Goal: Task Accomplishment & Management: Manage account settings

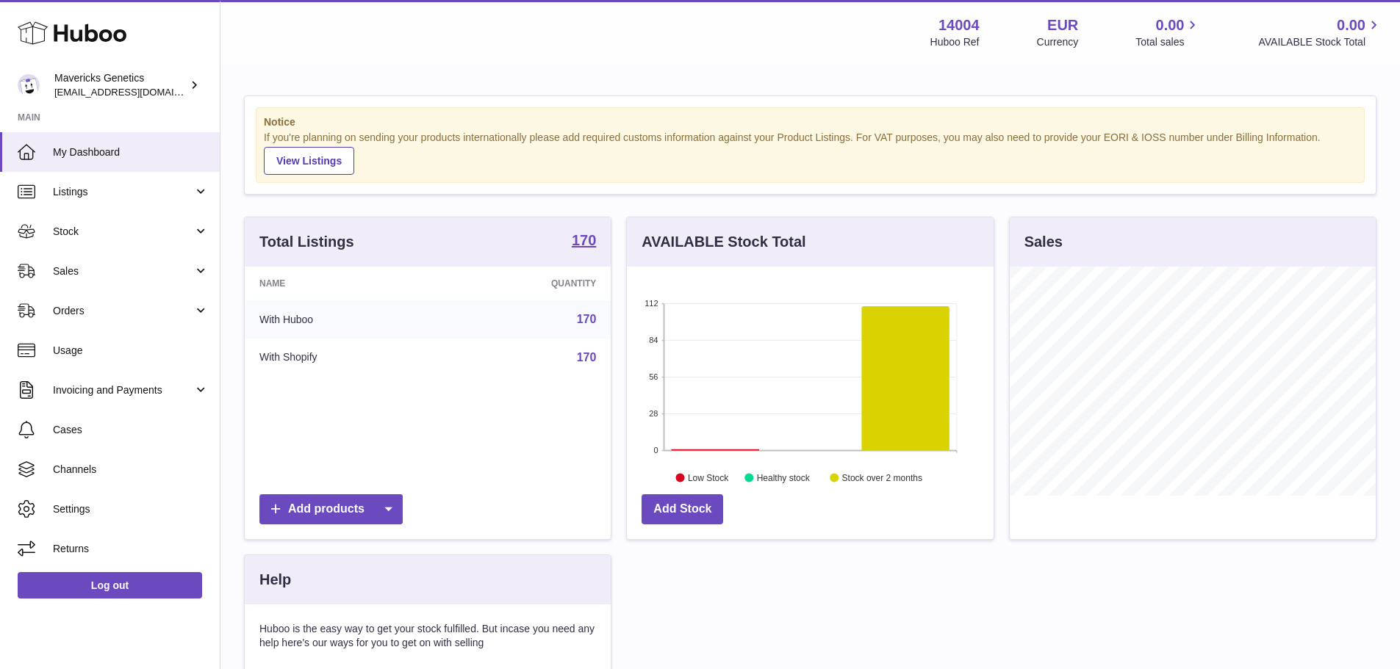
scroll to position [229, 367]
click at [112, 265] on span "Sales" at bounding box center [123, 272] width 140 height 14
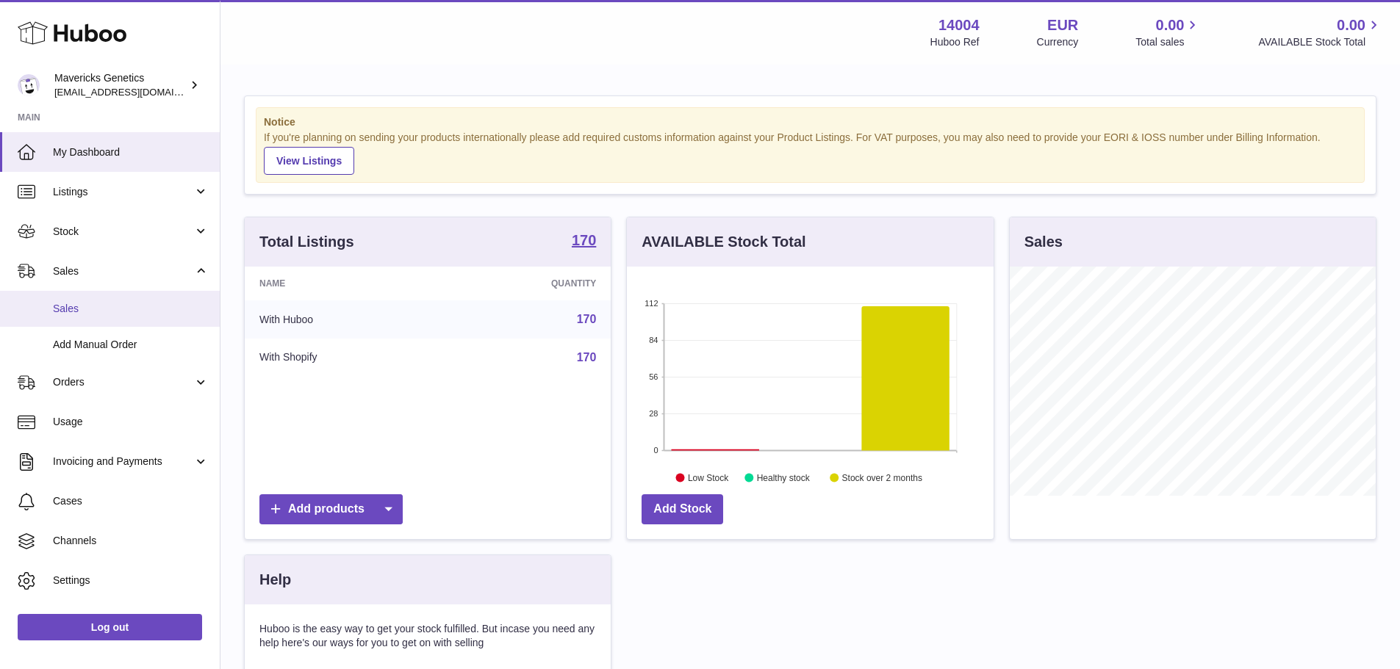
click at [129, 308] on span "Sales" at bounding box center [131, 309] width 156 height 14
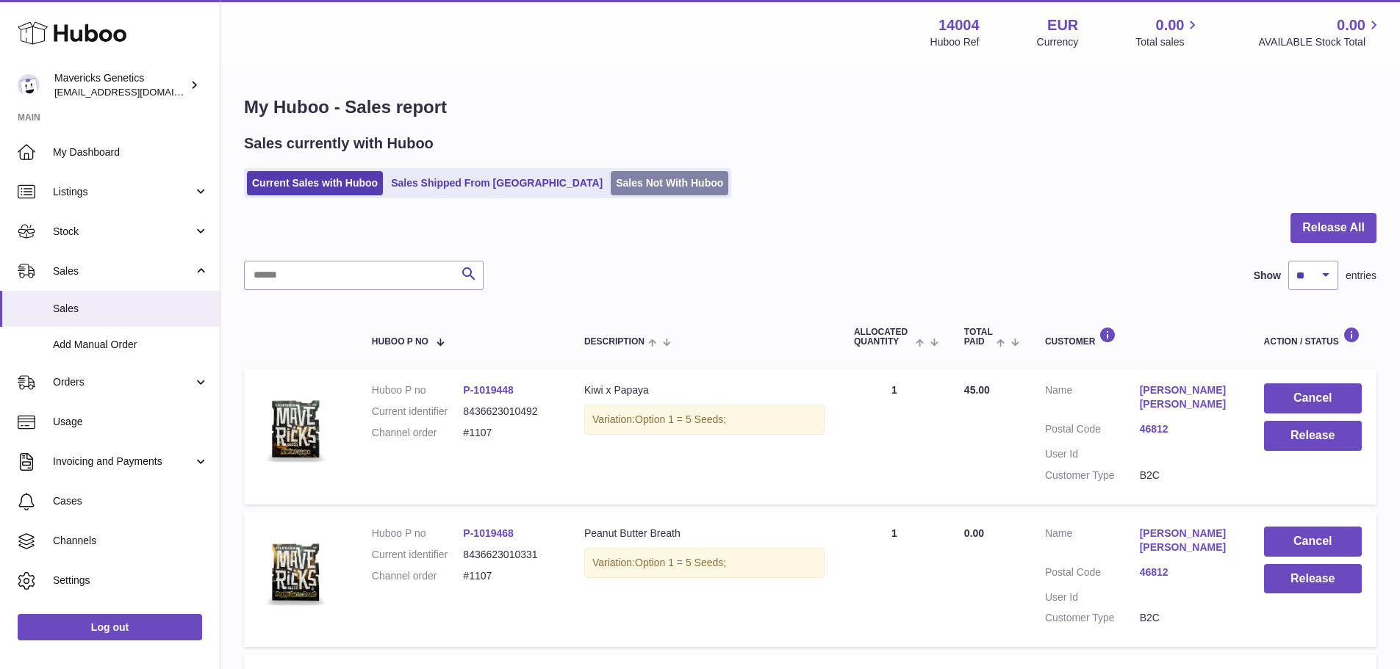
click at [635, 185] on link "Sales Not With Huboo" at bounding box center [670, 183] width 118 height 24
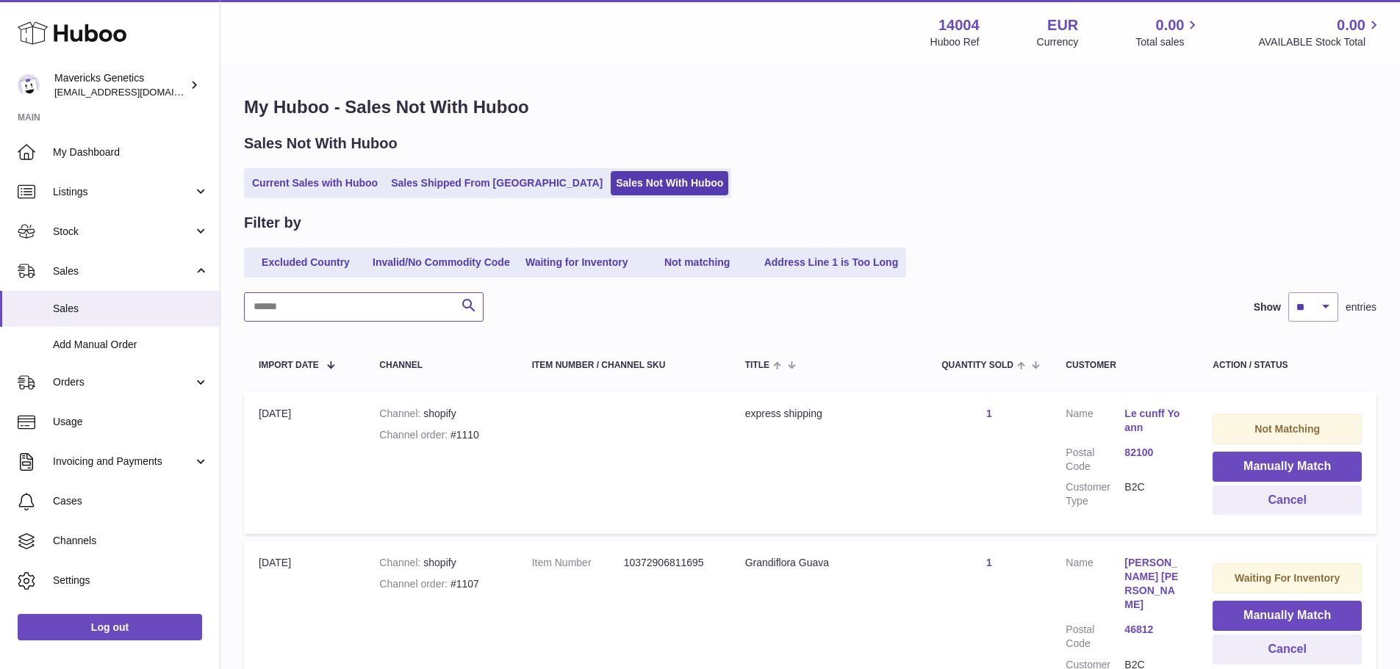
click at [377, 306] on input "text" at bounding box center [364, 306] width 240 height 29
type input "****"
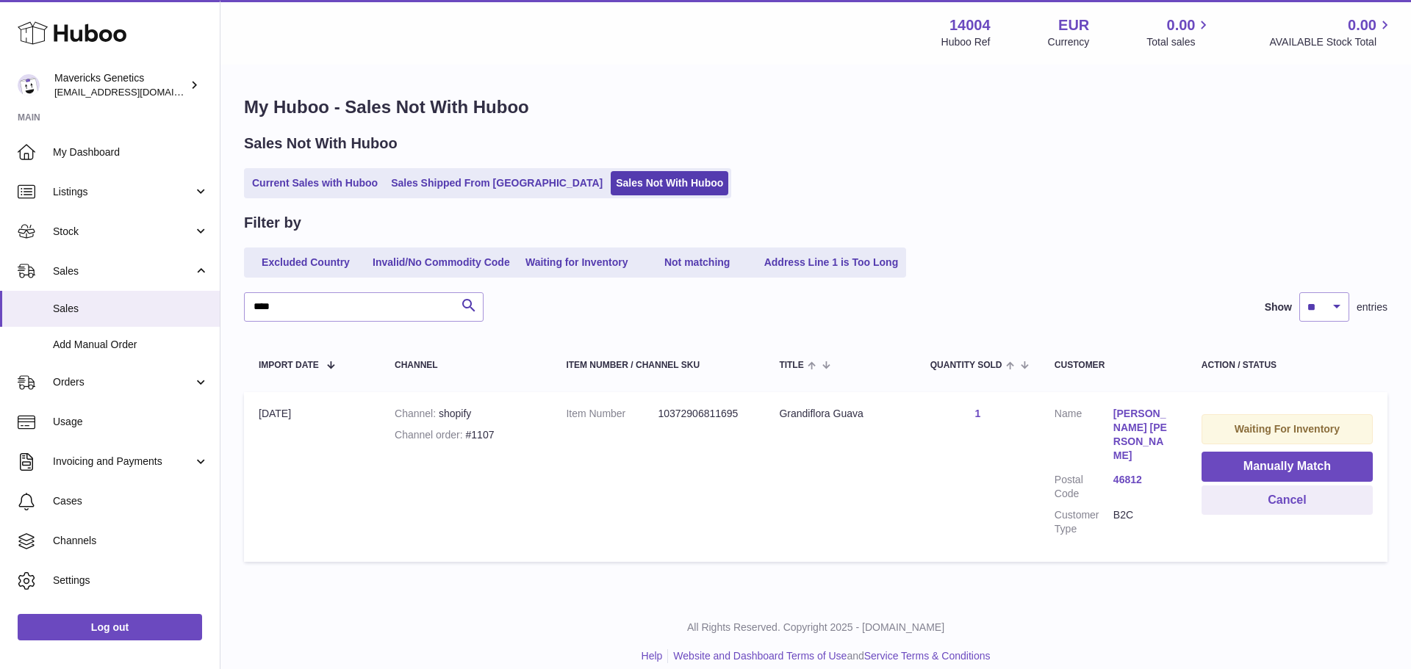
click at [1282, 520] on td "Waiting For Inventory Manually Match Cancel" at bounding box center [1287, 477] width 201 height 170
click at [1286, 503] on button "Cancel" at bounding box center [1287, 501] width 171 height 30
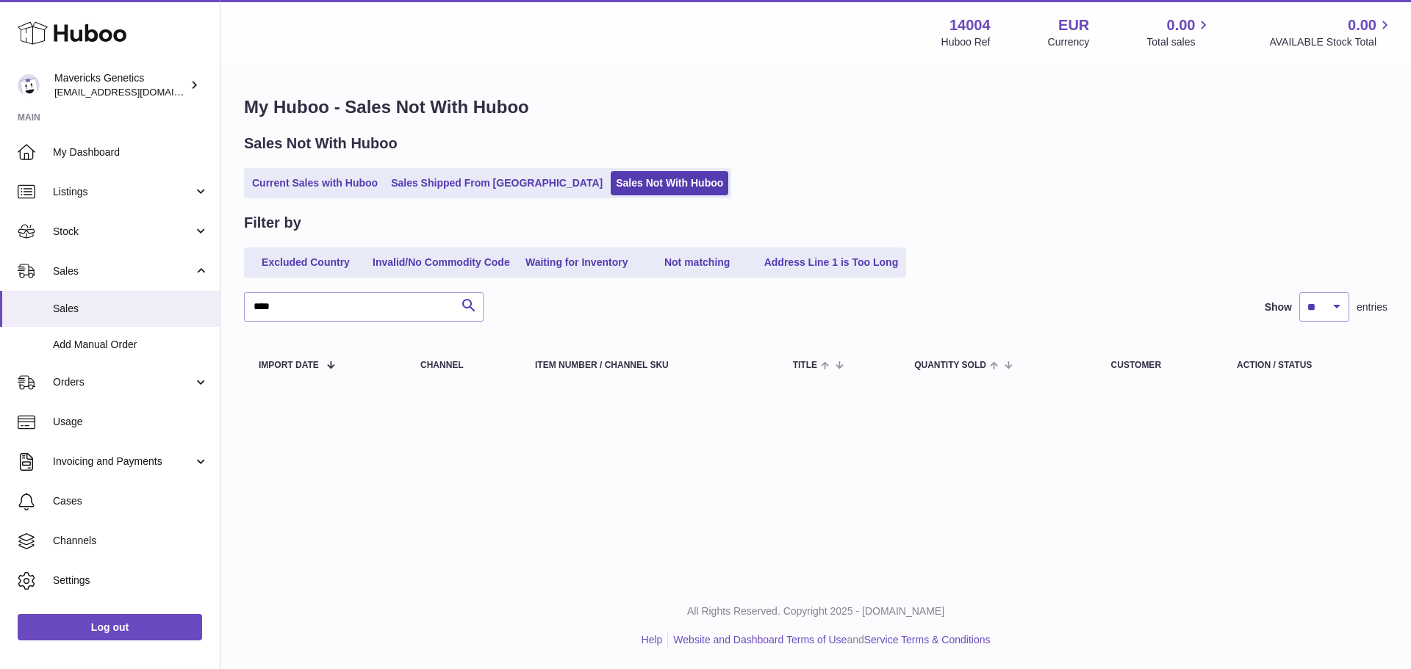
click at [336, 199] on div "My Huboo - Sales Not With Huboo Sales Not With Huboo Current Sales with Huboo S…" at bounding box center [815, 244] width 1191 height 356
click at [340, 182] on link "Current Sales with Huboo" at bounding box center [315, 183] width 136 height 24
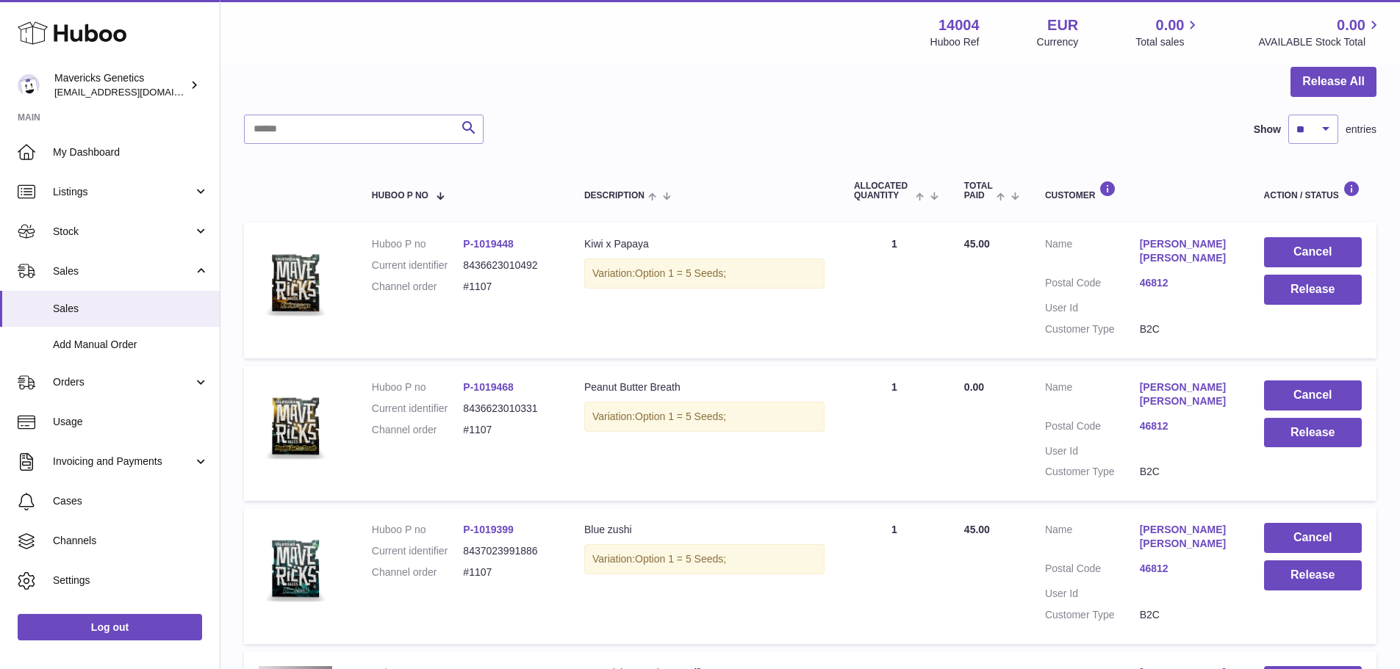
scroll to position [147, 0]
click at [1337, 290] on button "Release" at bounding box center [1313, 289] width 98 height 30
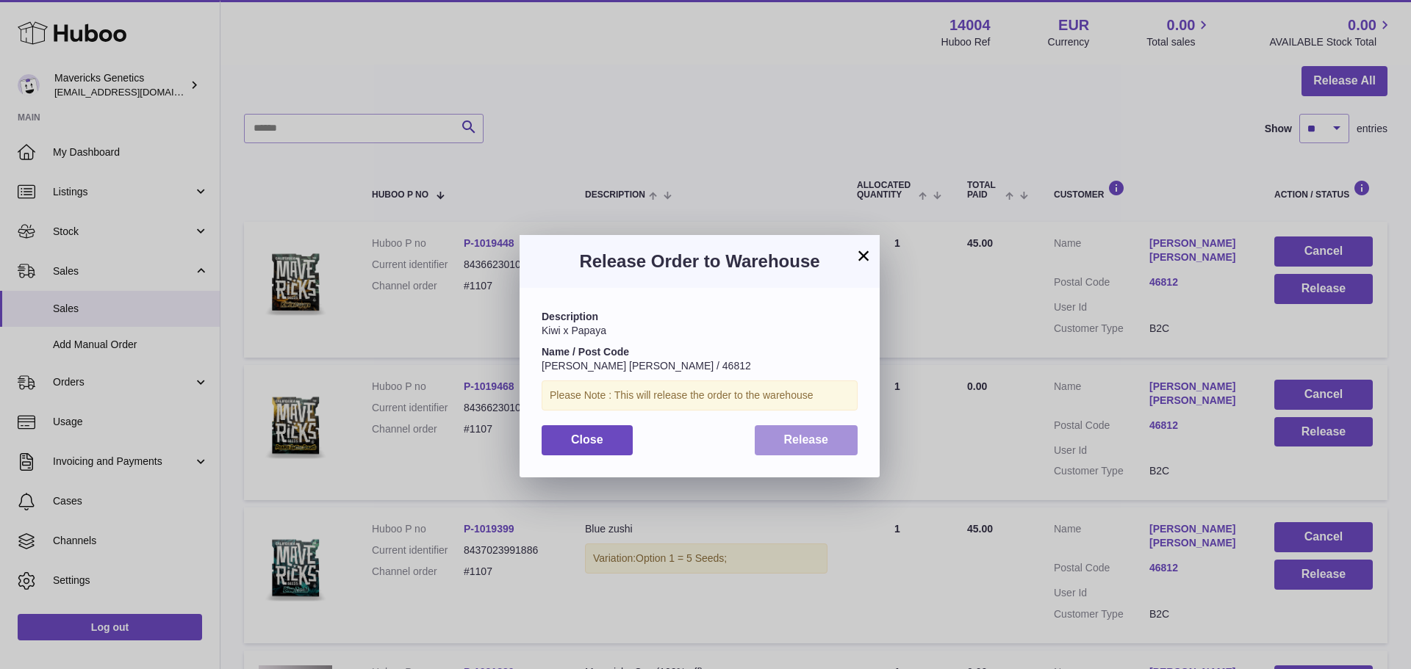
click at [825, 448] on button "Release" at bounding box center [807, 440] width 104 height 30
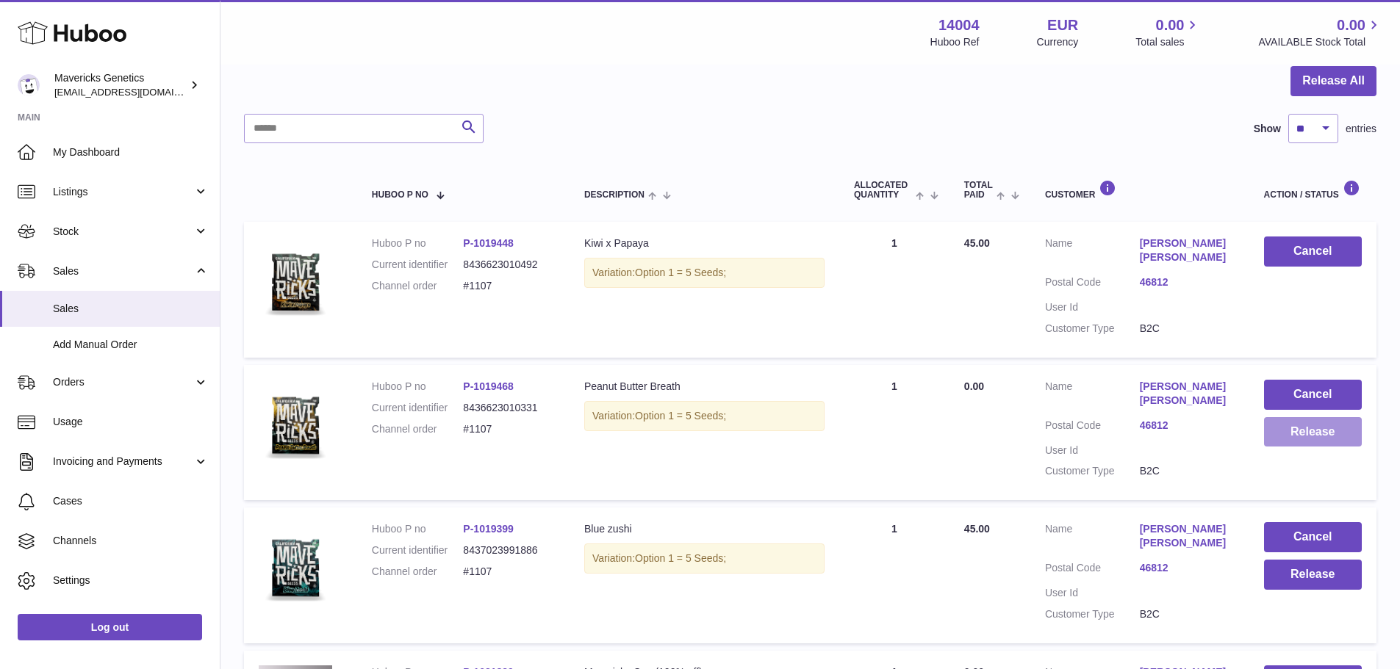
click at [1301, 442] on button "Release" at bounding box center [1313, 432] width 98 height 30
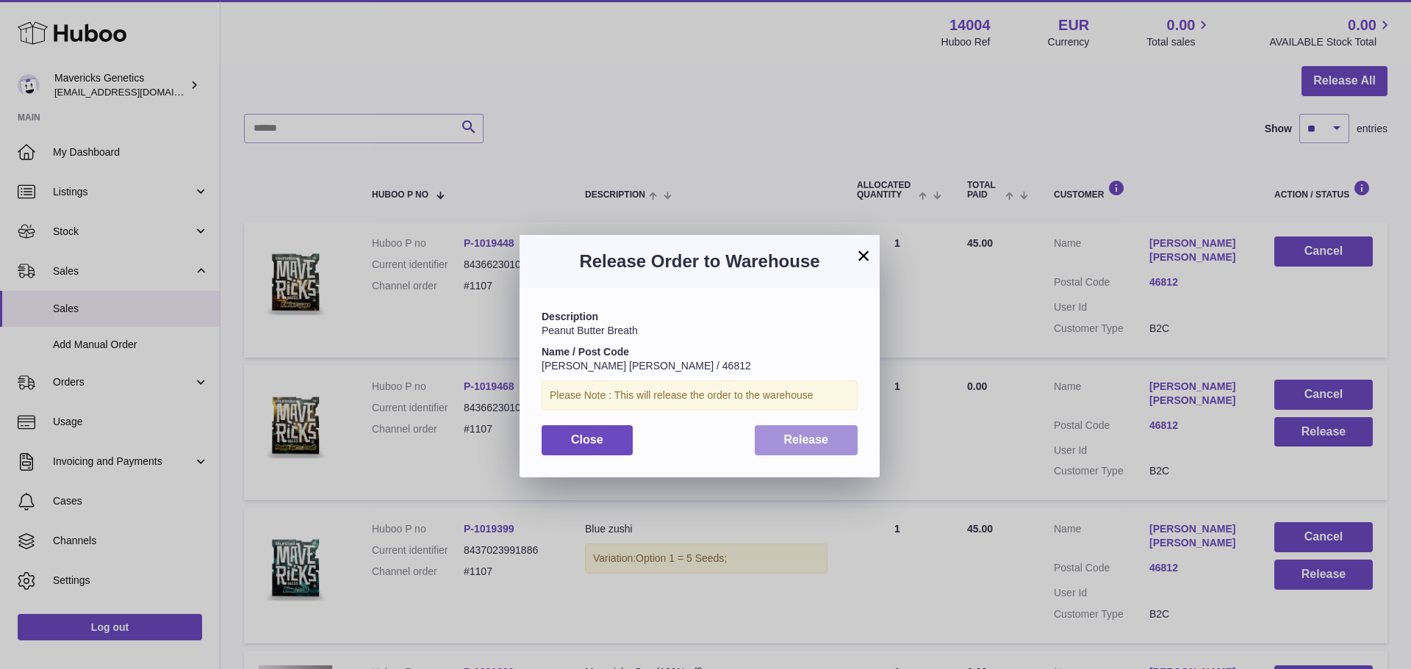
click at [784, 444] on span "Release" at bounding box center [806, 440] width 45 height 12
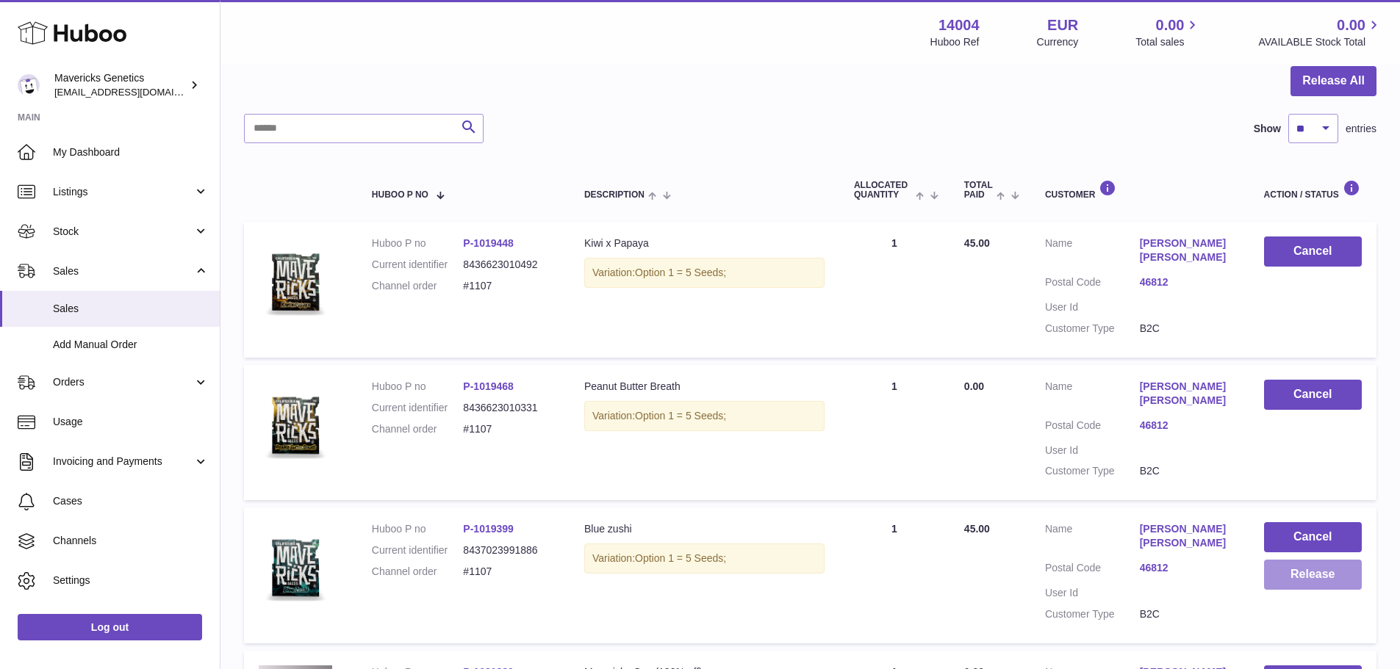
click at [1276, 569] on button "Release" at bounding box center [1313, 575] width 98 height 30
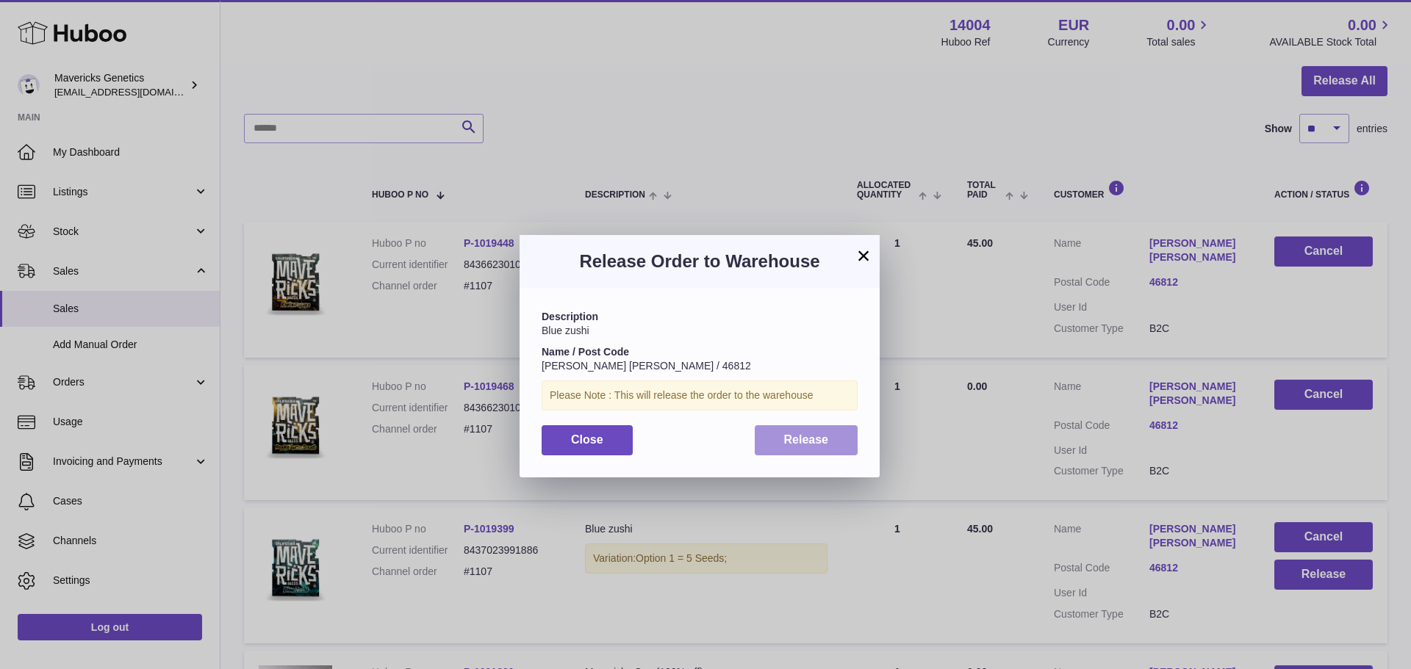
click at [809, 453] on button "Release" at bounding box center [807, 440] width 104 height 30
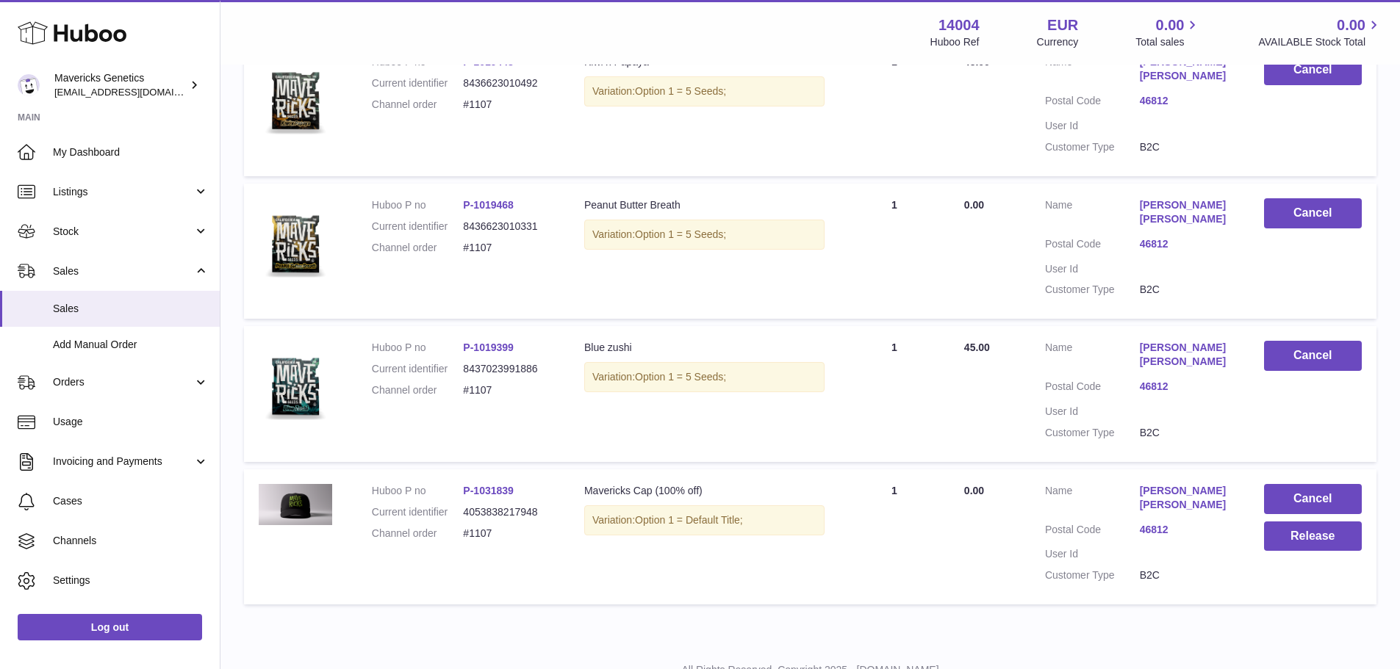
scroll to position [367, 0]
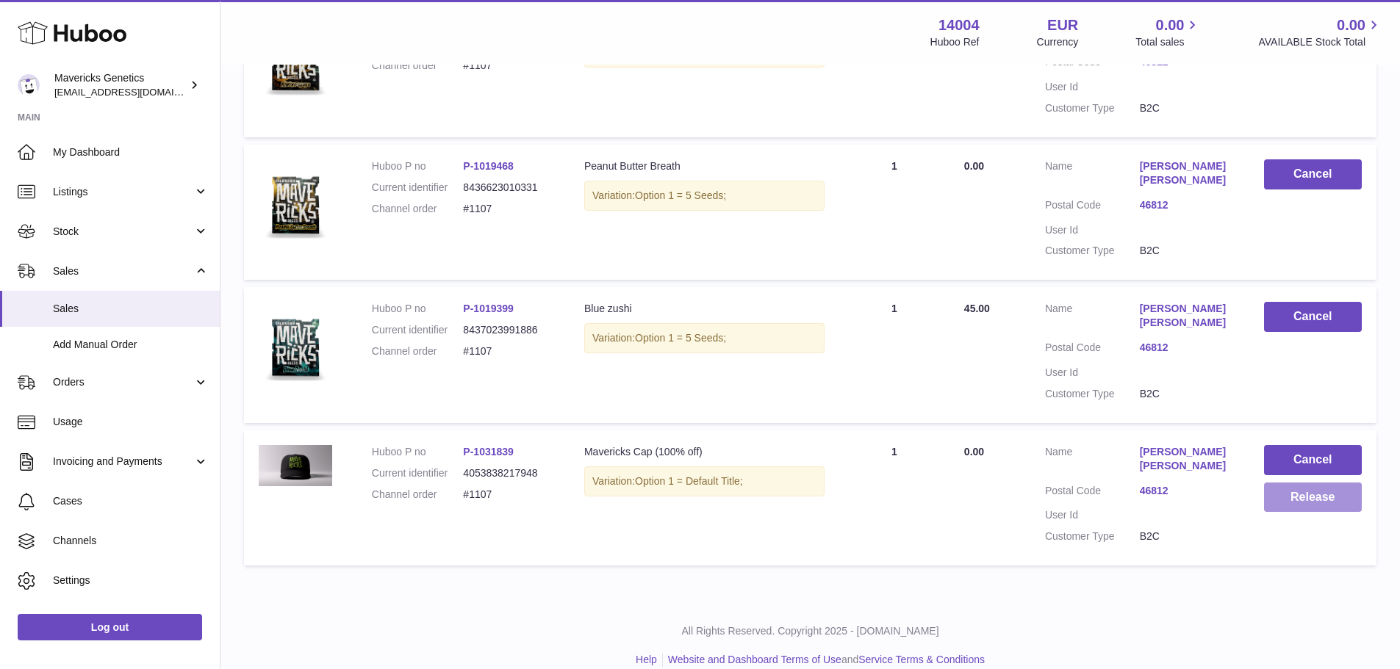
click at [1279, 509] on button "Release" at bounding box center [1313, 498] width 98 height 30
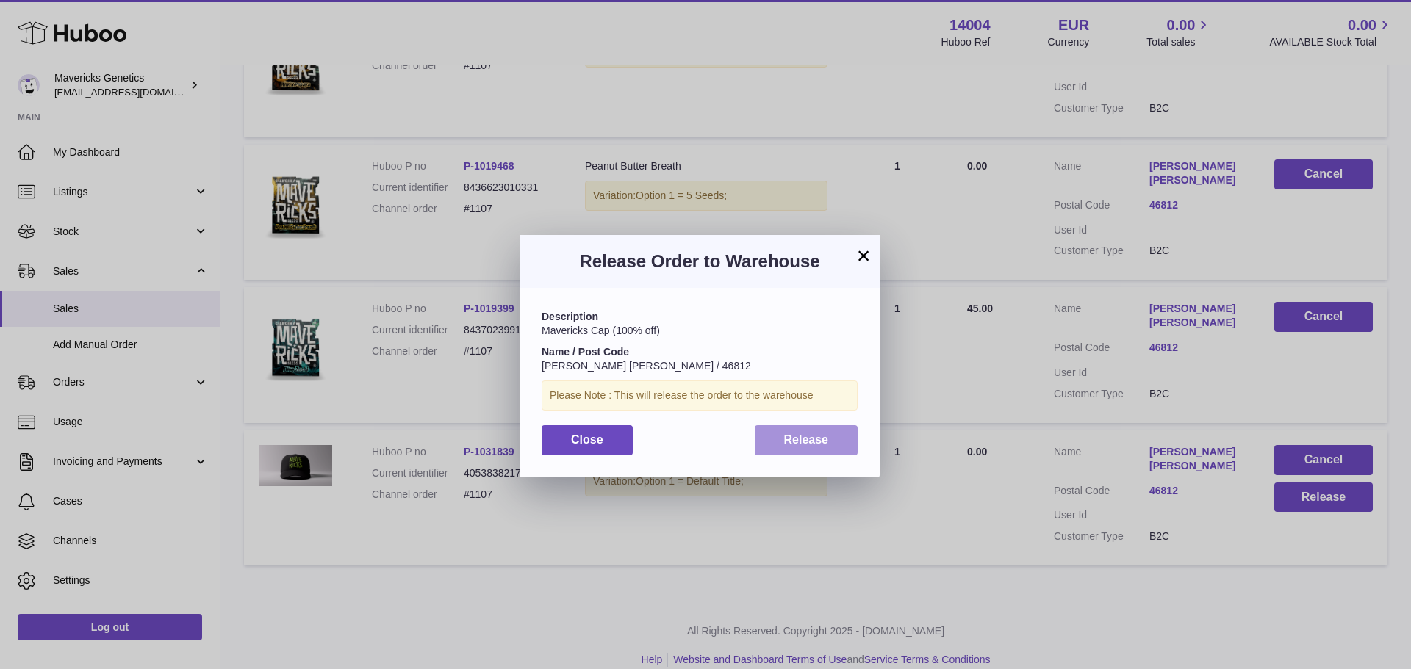
click at [833, 448] on button "Release" at bounding box center [807, 440] width 104 height 30
